Goal: Find specific fact

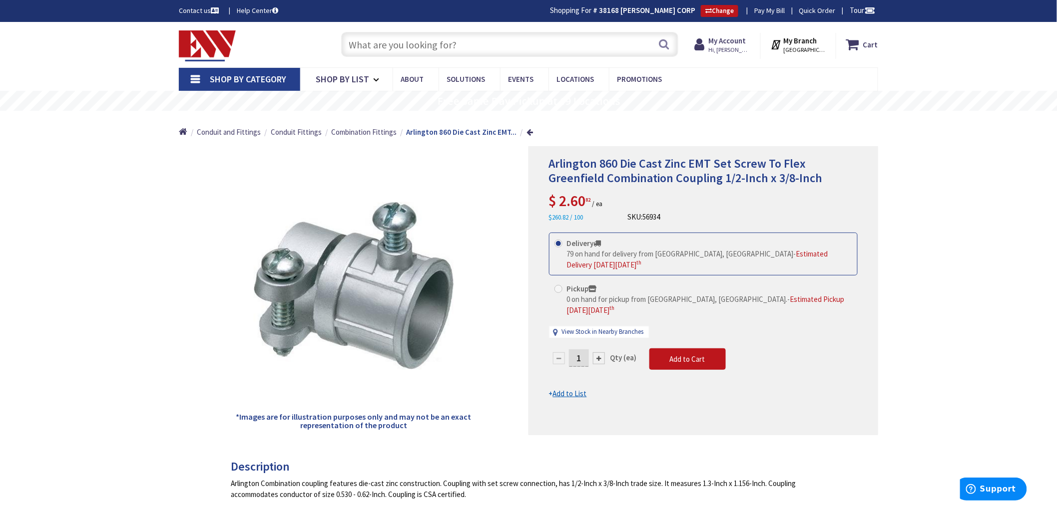
click at [355, 47] on input "text" at bounding box center [509, 44] width 337 height 25
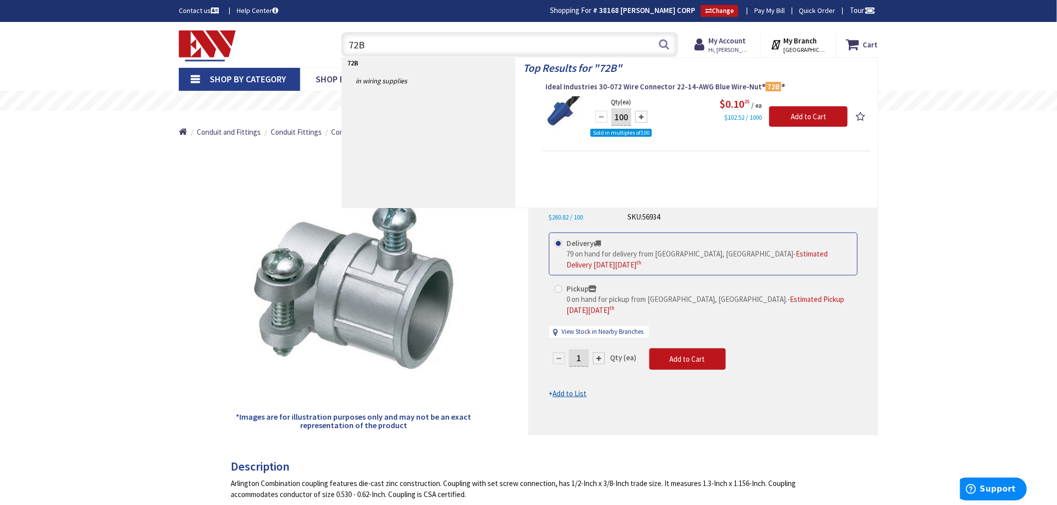
type input "72B"
click at [577, 86] on span "Ideal Industries 30-072 Wire Connector 22-14-AWG Blue Wire-Nut® 72B ®" at bounding box center [706, 87] width 322 height 10
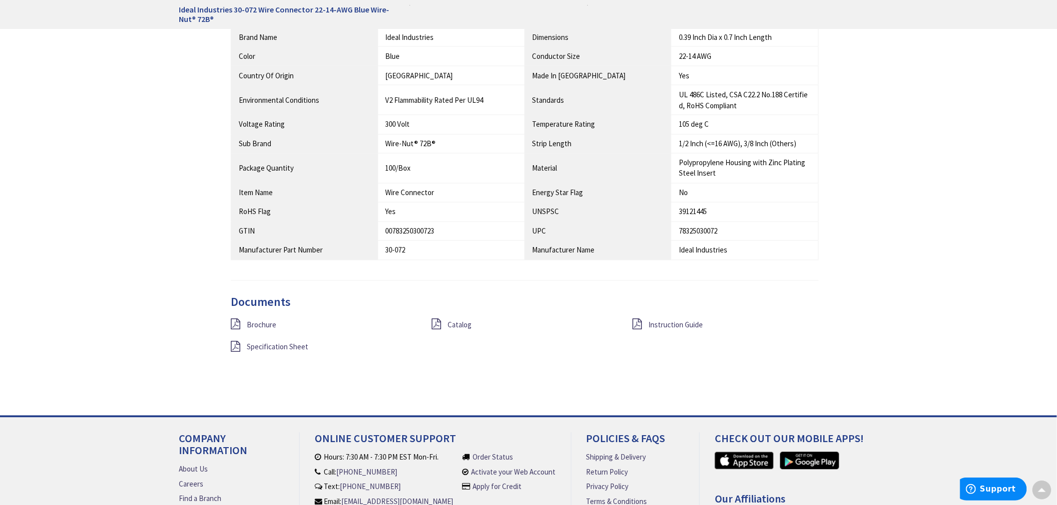
scroll to position [667, 0]
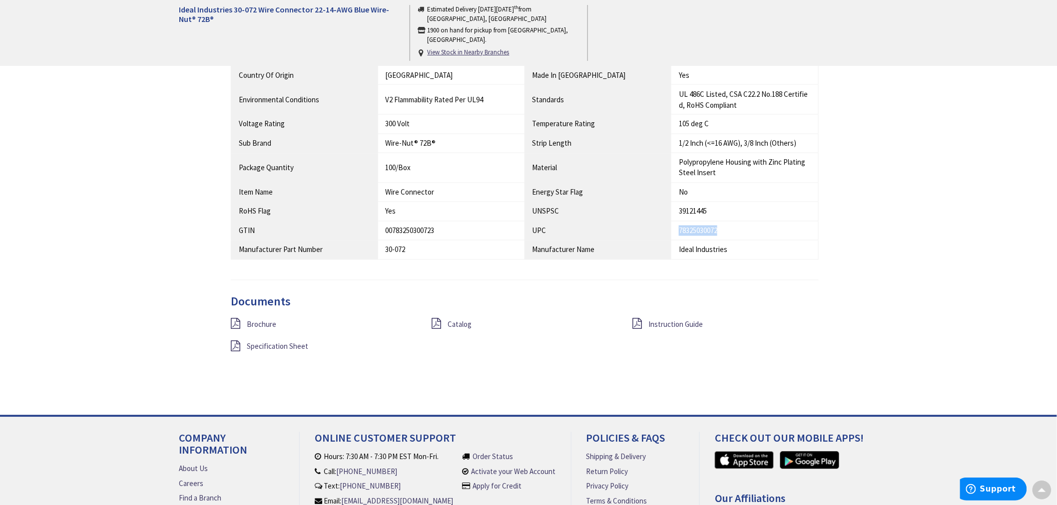
drag, startPoint x: 734, startPoint y: 231, endPoint x: 677, endPoint y: 233, distance: 57.0
click at [677, 233] on td "78325030072" at bounding box center [744, 230] width 147 height 19
copy div "78325030072"
